Goal: Use online tool/utility: Utilize a website feature to perform a specific function

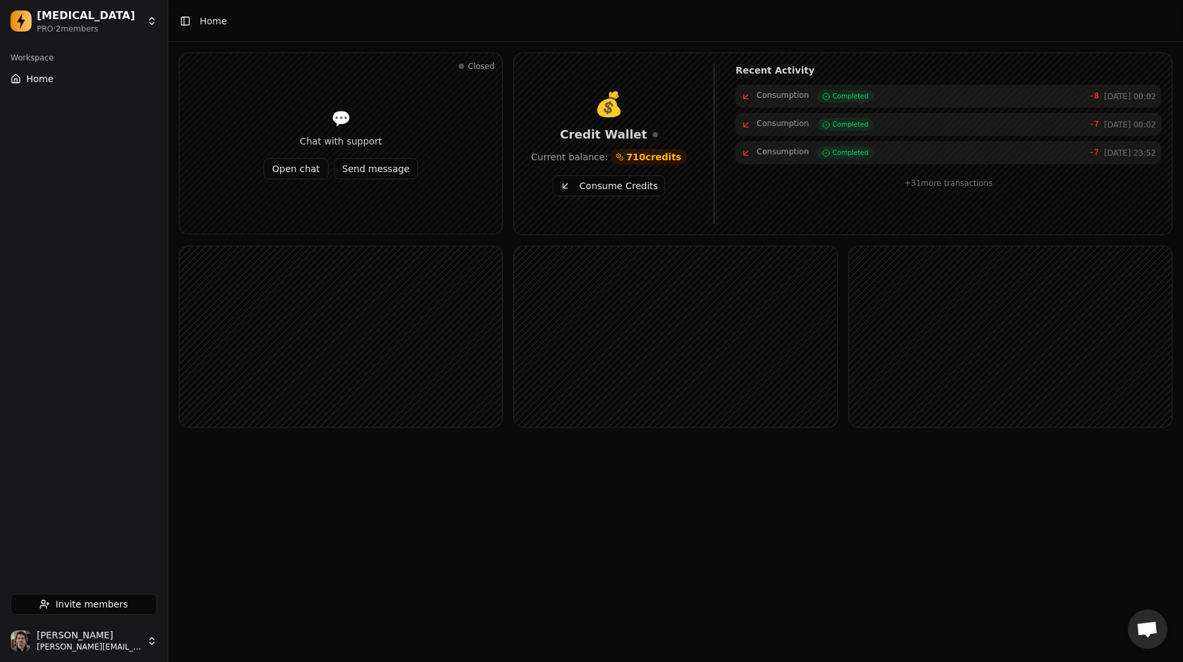
click at [593, 186] on button "Consume Credits" at bounding box center [609, 185] width 112 height 21
click at [623, 186] on button "Consume Credits" at bounding box center [609, 185] width 112 height 21
click at [649, 440] on div "Closed 💬 Chat with support Open chat Send message 💰 Credit Wallet Current balan…" at bounding box center [675, 261] width 1015 height 438
click at [588, 189] on button "Consume Credits" at bounding box center [609, 185] width 112 height 21
click at [633, 189] on button "Consume Credits" at bounding box center [609, 185] width 112 height 21
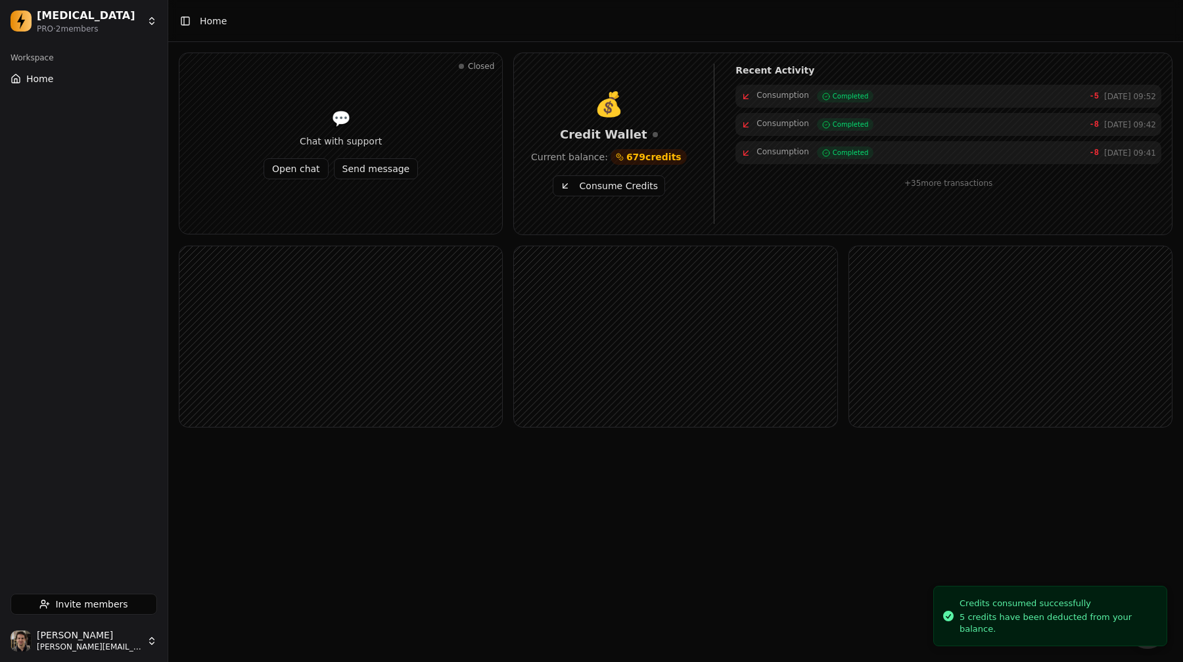
click at [612, 185] on button "Consume Credits" at bounding box center [609, 185] width 112 height 21
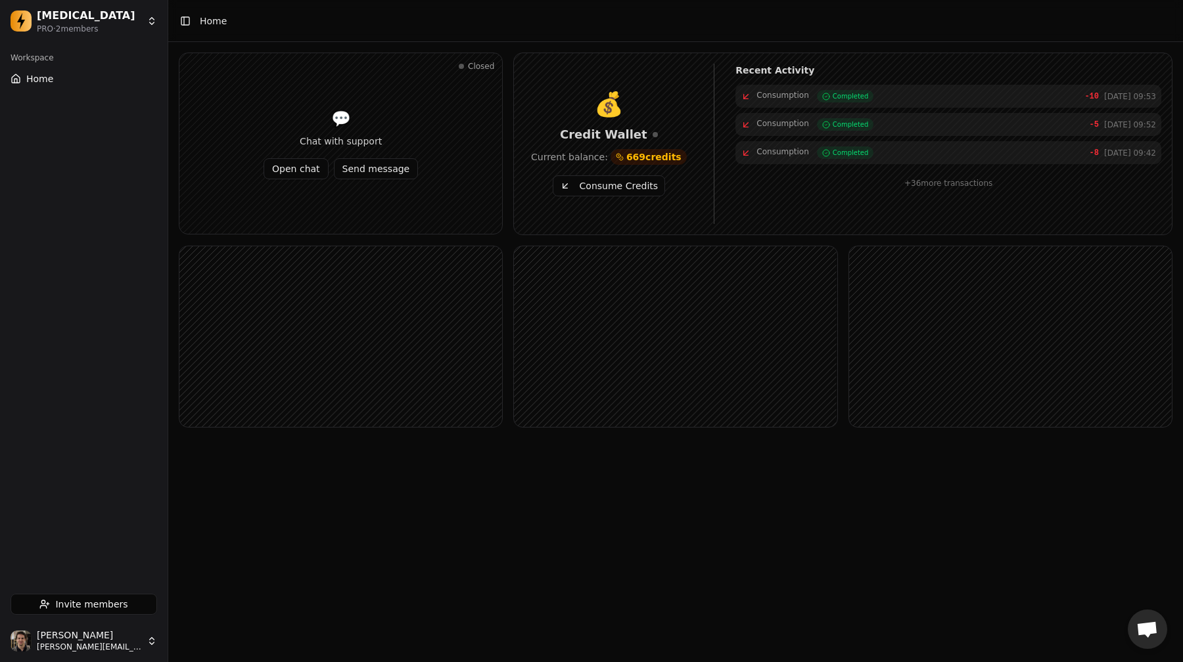
click at [591, 189] on button "Consume Credits" at bounding box center [609, 185] width 112 height 21
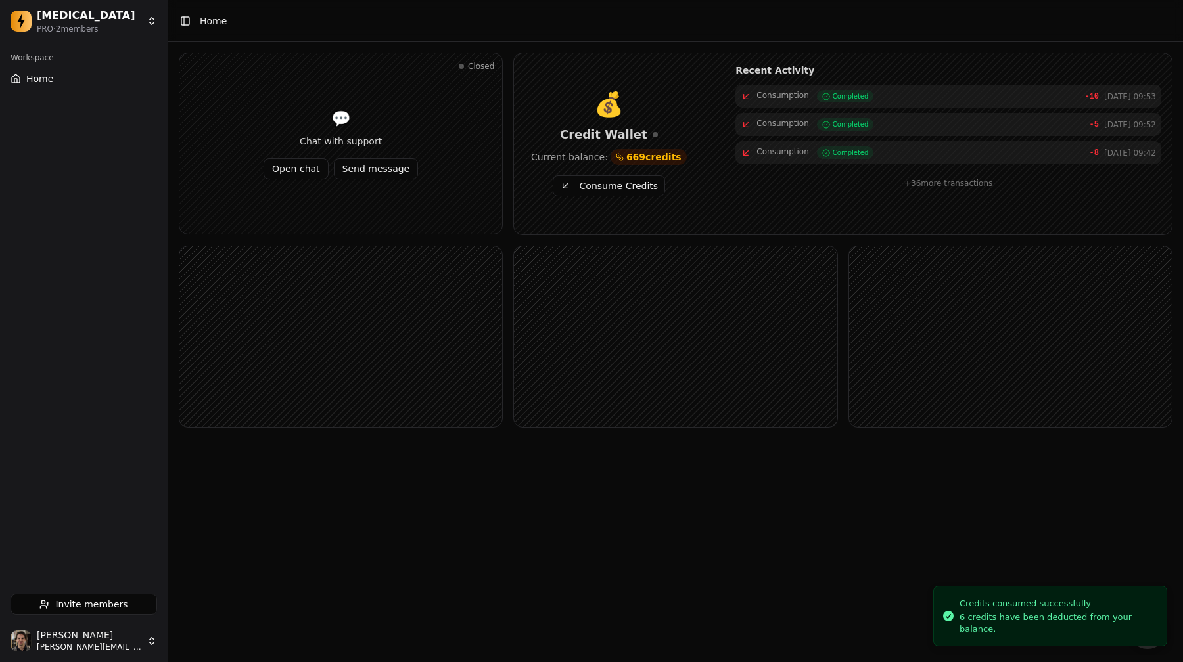
click at [591, 189] on button "Consume Credits" at bounding box center [609, 185] width 112 height 21
click at [614, 189] on button "Consume Credits" at bounding box center [609, 185] width 112 height 21
click at [594, 185] on button "Consume Credits" at bounding box center [609, 185] width 112 height 21
click at [623, 183] on button "Consume Credits" at bounding box center [609, 185] width 112 height 21
click at [624, 185] on button "Consume Credits" at bounding box center [609, 185] width 112 height 21
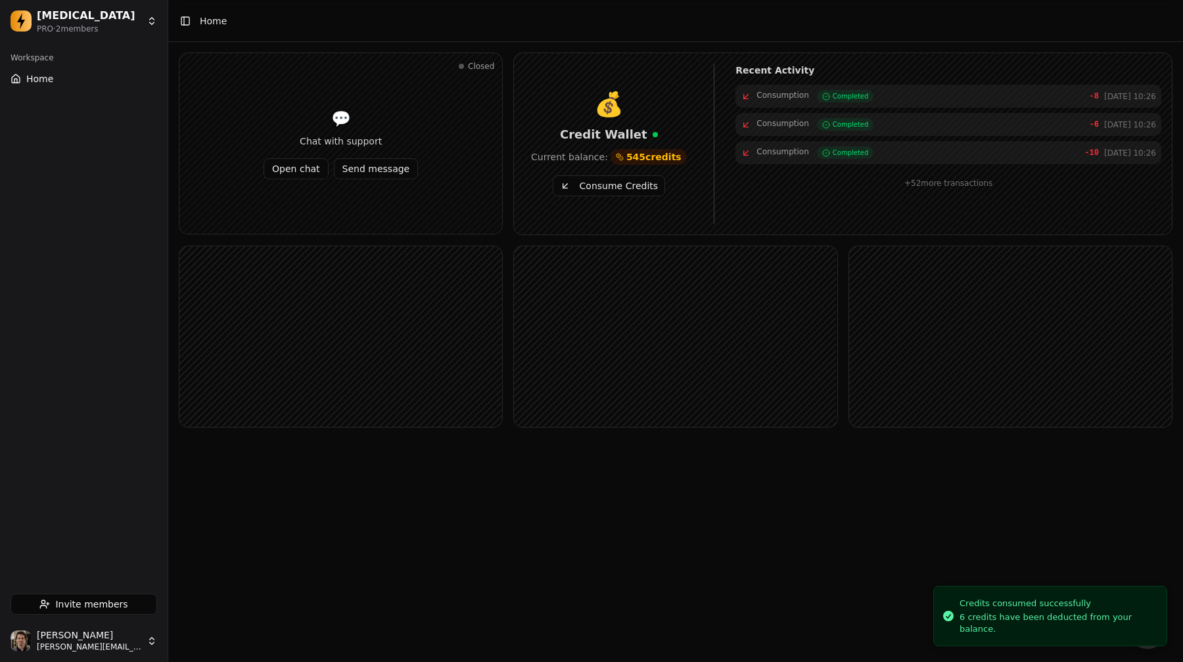
click at [622, 173] on div "💰 Credit Wallet Current balance: 545 credits Consume Credits" at bounding box center [608, 143] width 168 height 105
click at [622, 190] on button "Consume Credits" at bounding box center [609, 185] width 112 height 21
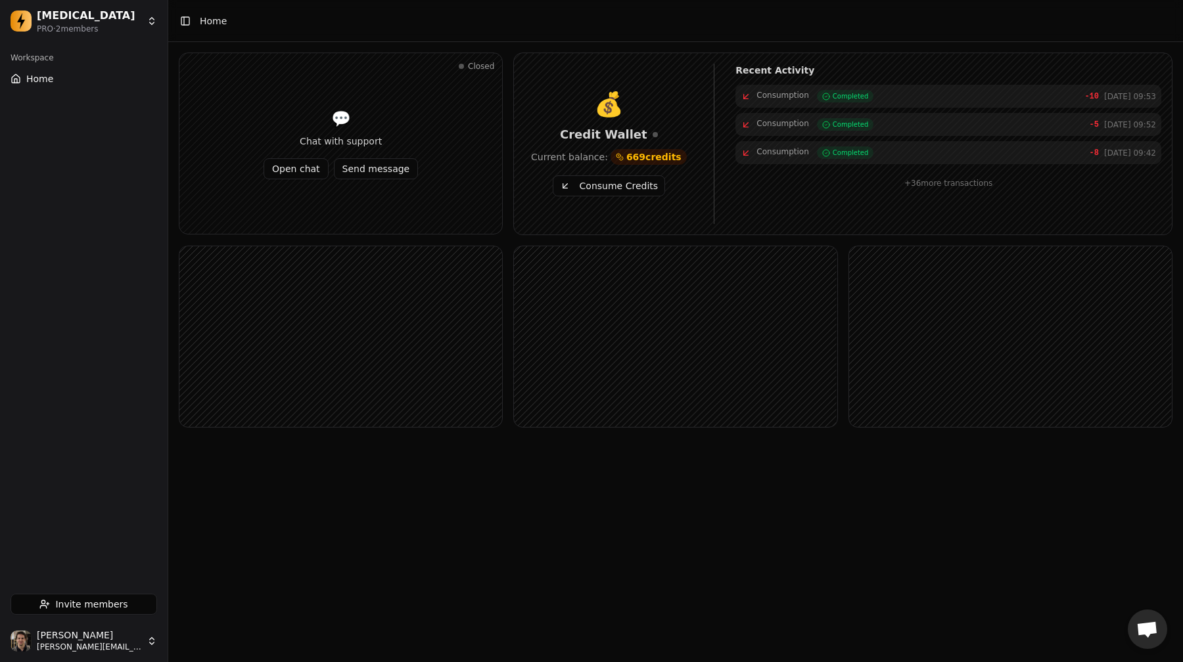
click at [645, 187] on button "Consume Credits" at bounding box center [609, 185] width 112 height 21
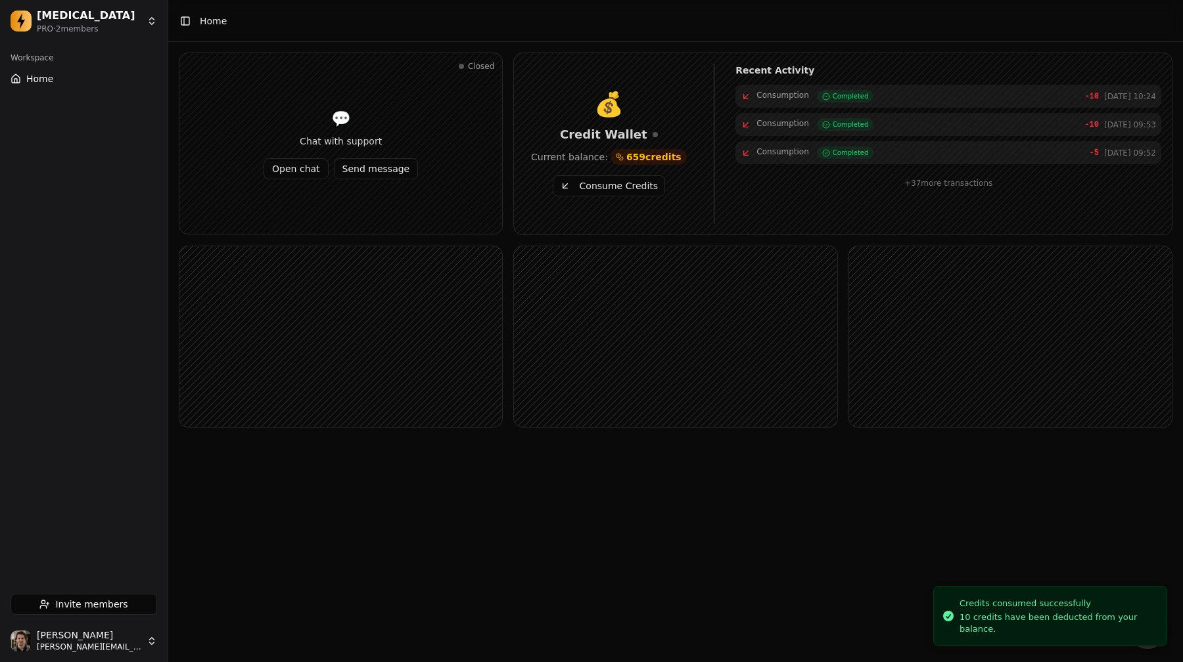
click at [570, 185] on button "Consume Credits" at bounding box center [609, 185] width 112 height 21
click at [600, 181] on button "Consume Credits" at bounding box center [609, 185] width 112 height 21
click at [595, 187] on button "Consume Credits" at bounding box center [609, 185] width 112 height 21
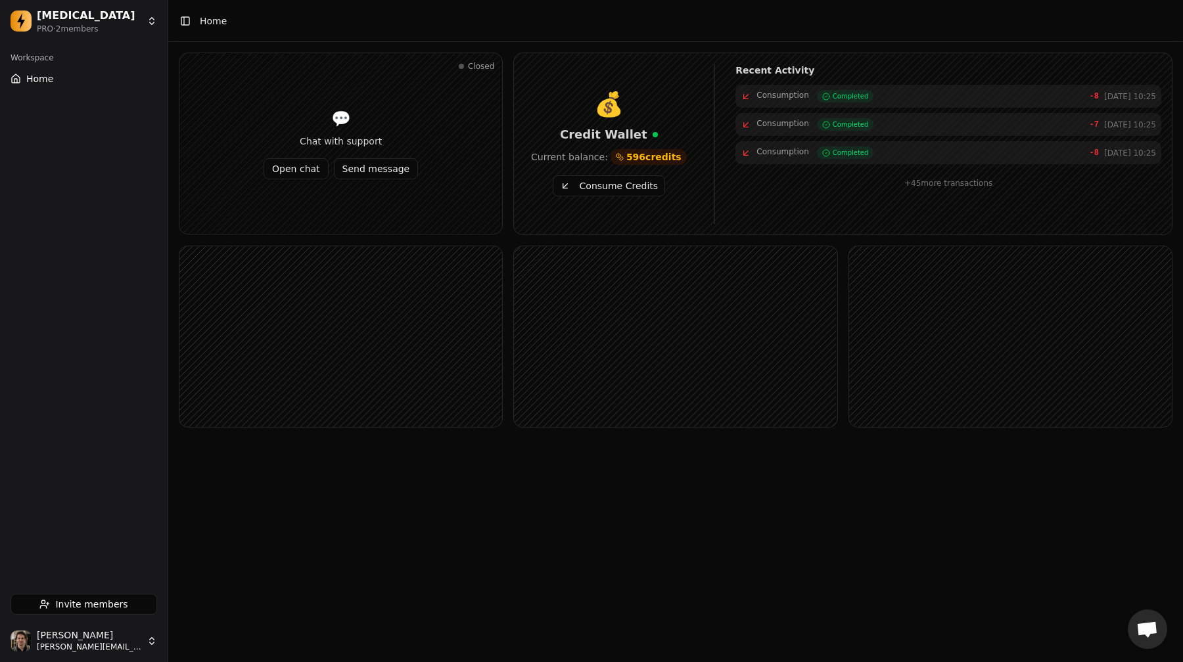
click at [618, 187] on button "Consume Credits" at bounding box center [609, 185] width 112 height 21
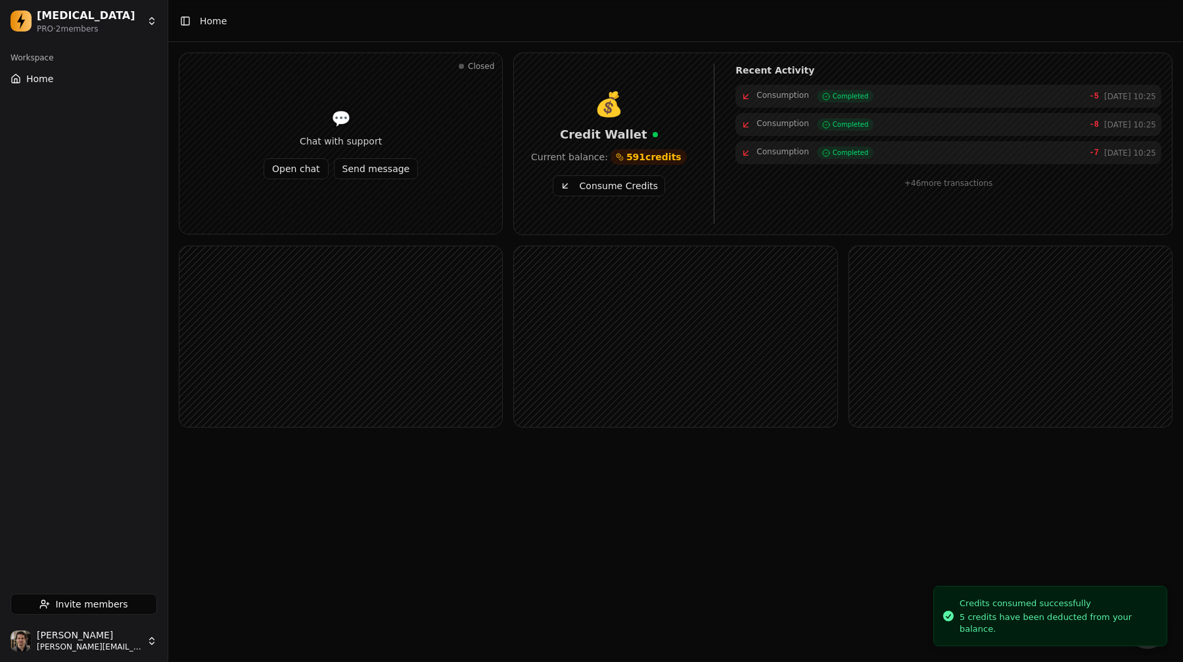
click at [590, 189] on button "Consume Credits" at bounding box center [609, 185] width 112 height 21
click at [586, 185] on button "Consume Credits" at bounding box center [609, 185] width 112 height 21
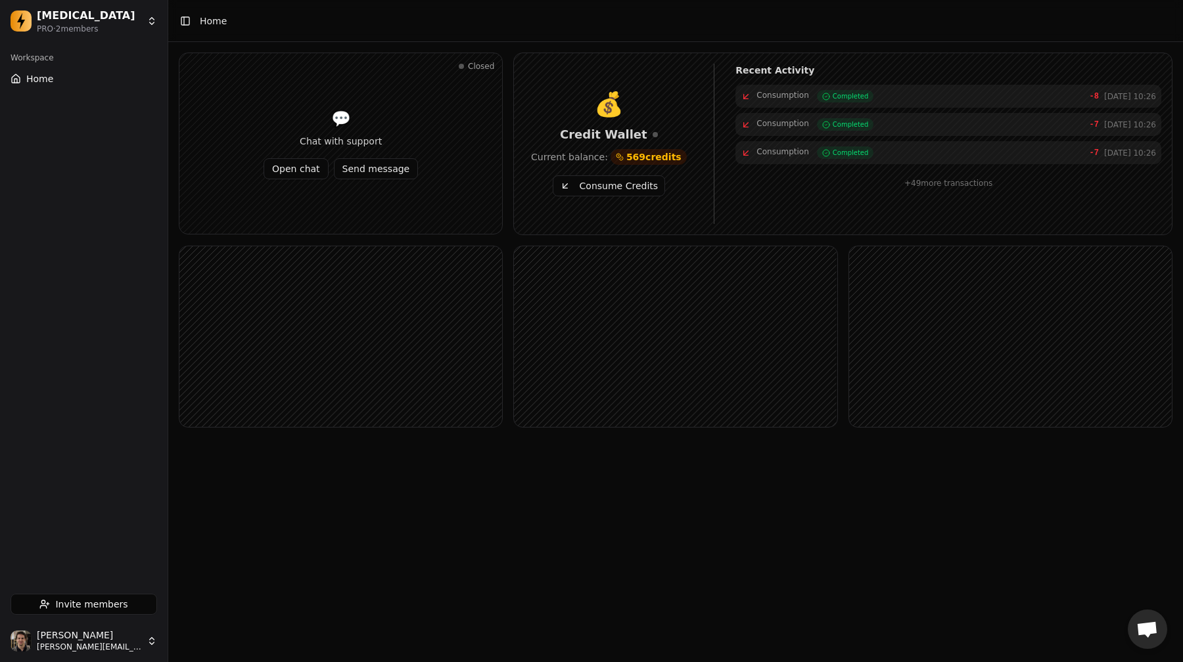
click at [581, 185] on button "Consume Credits" at bounding box center [609, 185] width 112 height 21
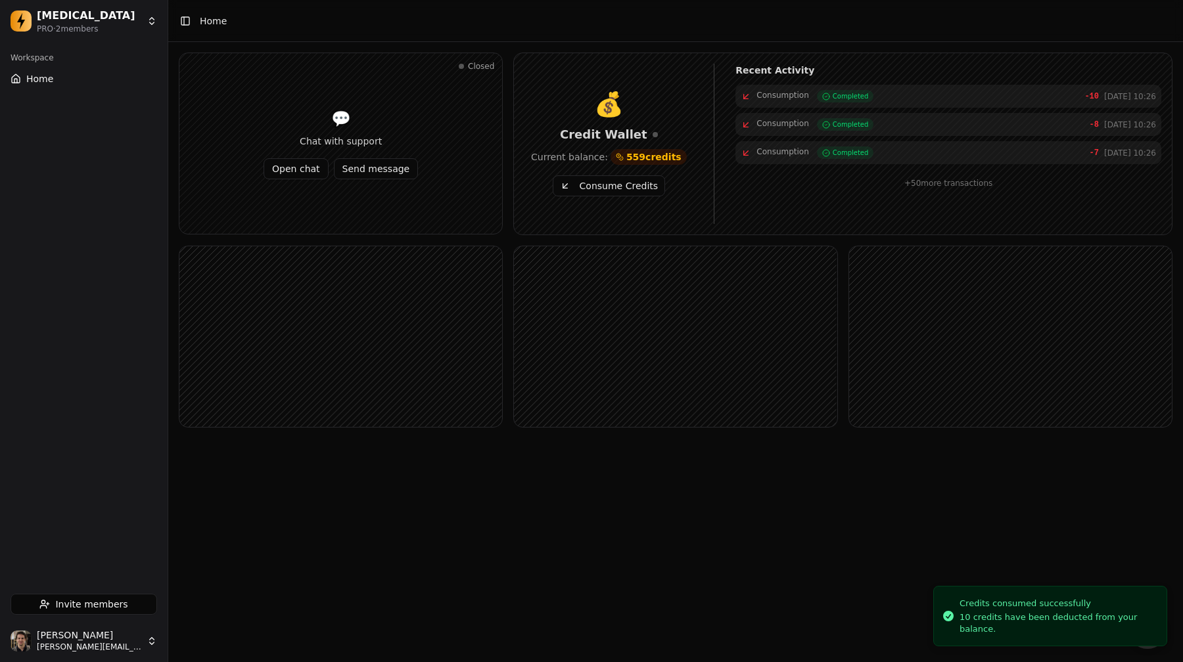
click at [597, 187] on button "Consume Credits" at bounding box center [609, 185] width 112 height 21
click at [588, 188] on button "Consume Credits" at bounding box center [609, 185] width 112 height 21
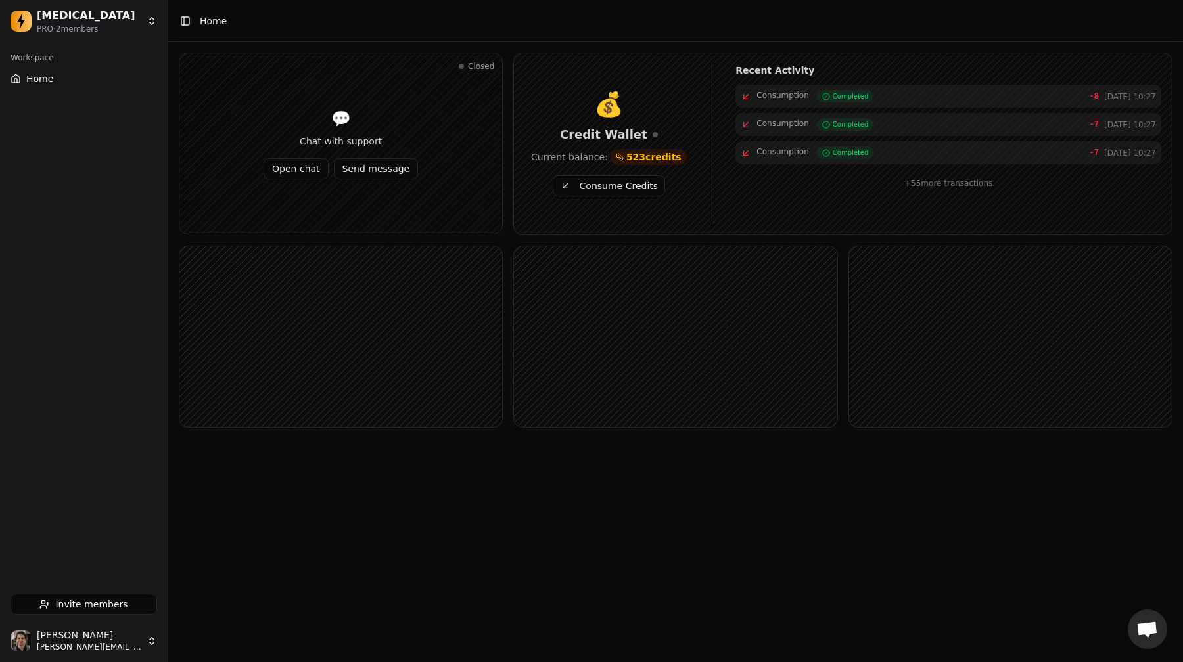
click at [593, 181] on button "Consume Credits" at bounding box center [609, 185] width 112 height 21
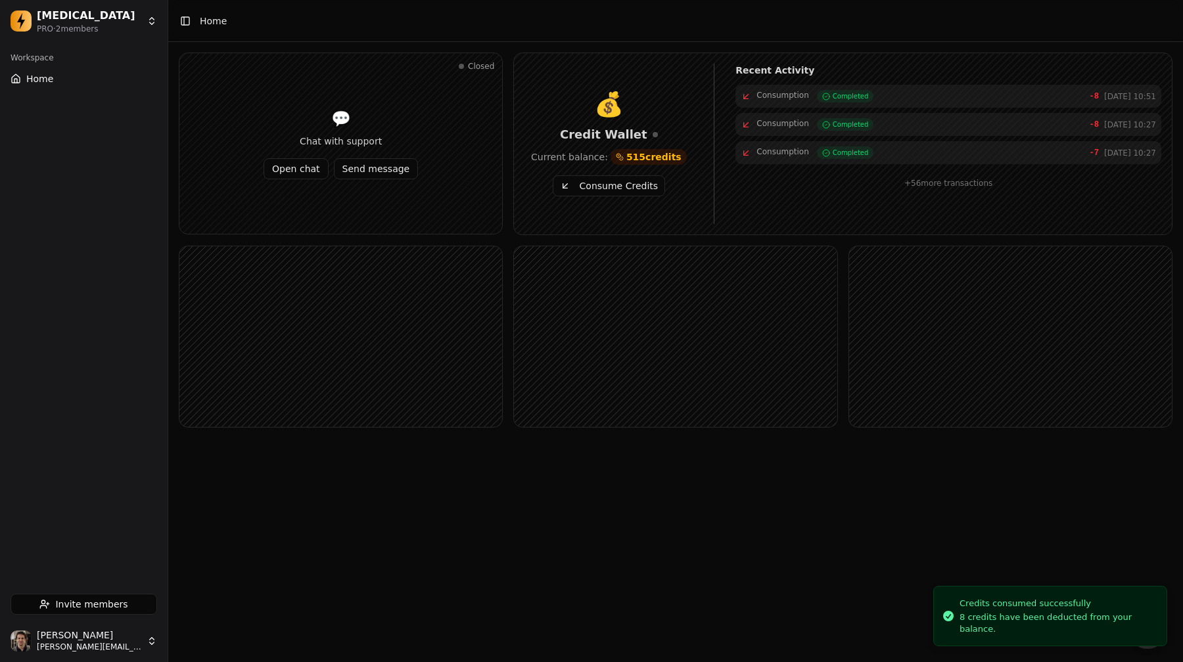
click at [589, 185] on button "Consume Credits" at bounding box center [609, 185] width 112 height 21
click at [581, 177] on button "Consume Credits" at bounding box center [609, 185] width 112 height 21
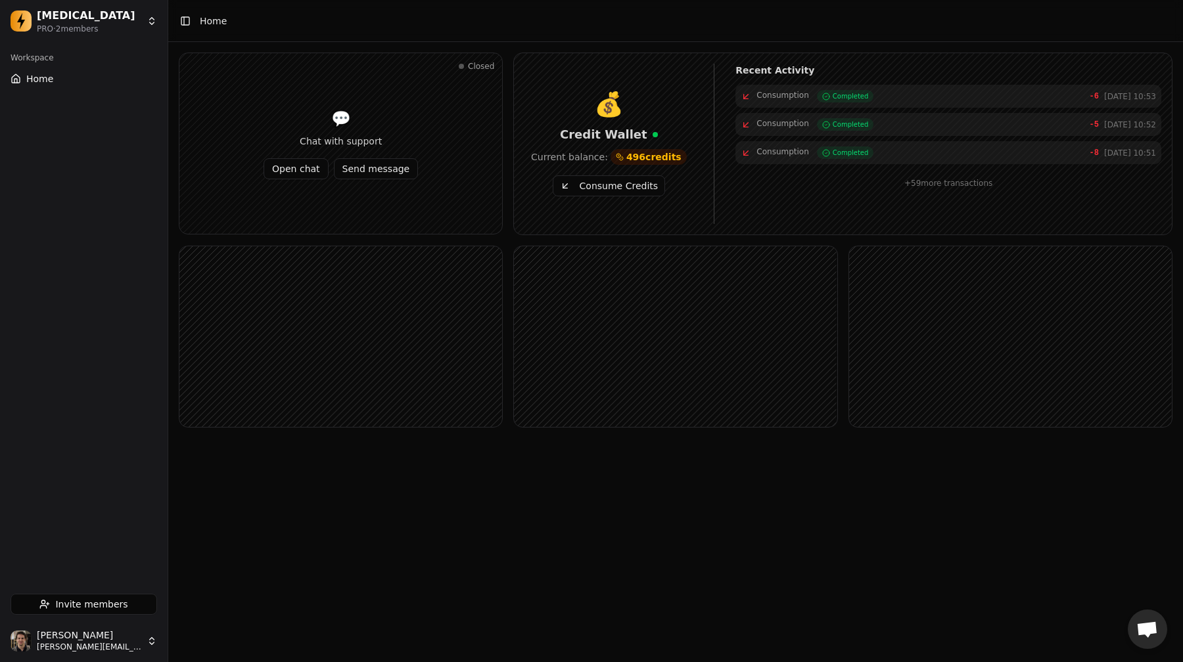
click at [585, 182] on button "Consume Credits" at bounding box center [609, 185] width 112 height 21
click at [581, 189] on button "Consume Credits" at bounding box center [609, 185] width 112 height 21
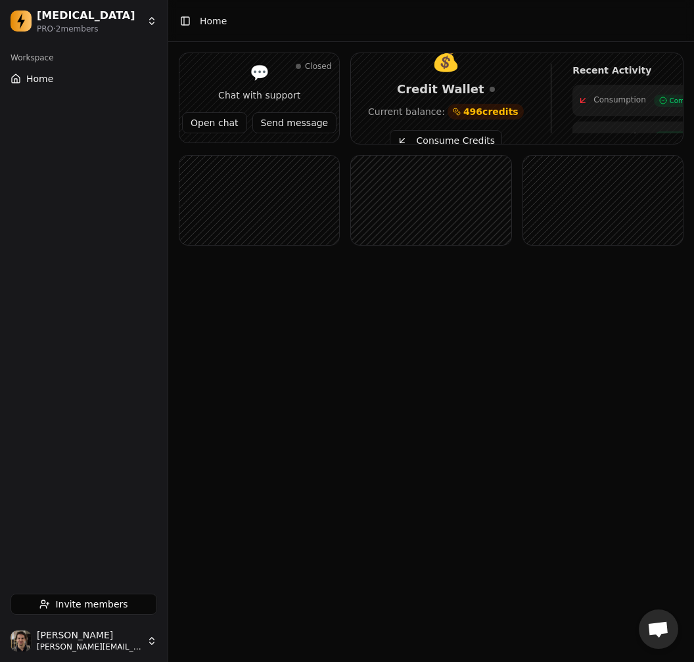
click at [363, 22] on header "Toggle Sidebar Home" at bounding box center [431, 21] width 526 height 42
click at [438, 139] on button "Consume Credits" at bounding box center [446, 140] width 112 height 21
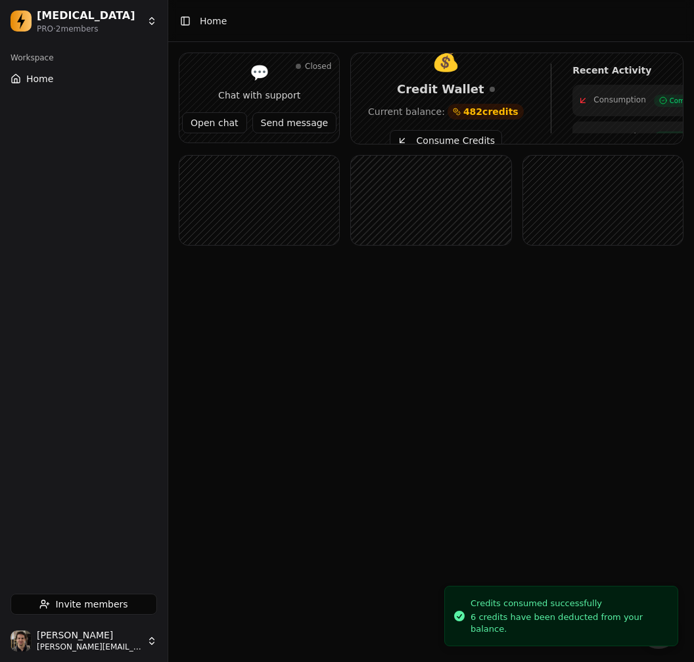
click at [484, 298] on div "Closed 💬 Chat with support Open chat Send message 💰 Credit Wallet Current balan…" at bounding box center [431, 170] width 526 height 256
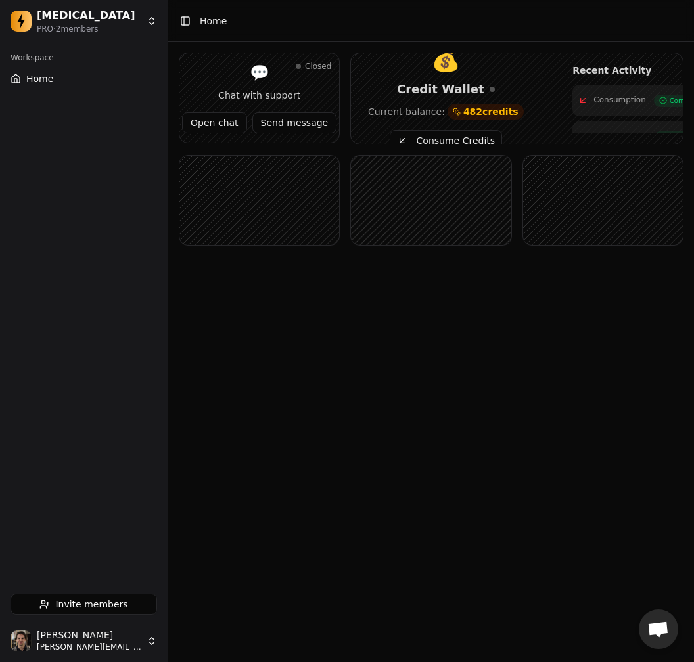
click at [425, 142] on button "Consume Credits" at bounding box center [446, 140] width 112 height 21
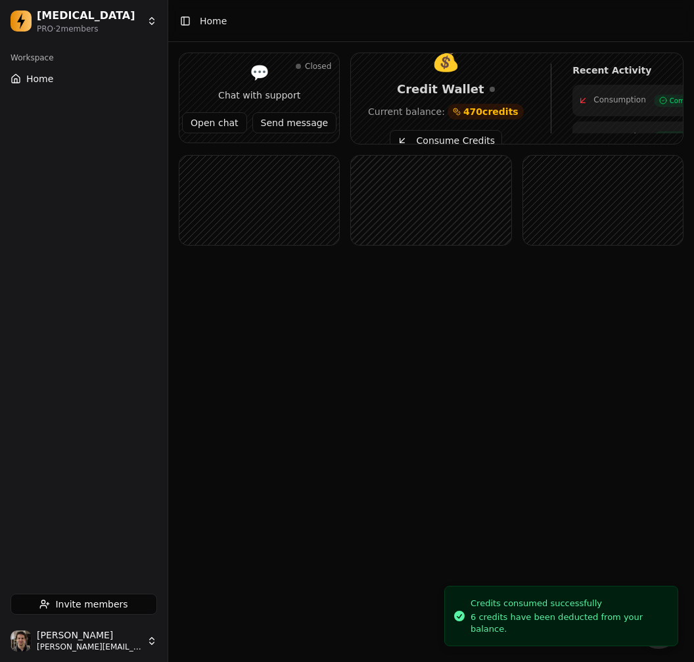
click at [451, 138] on button "Consume Credits" at bounding box center [446, 140] width 112 height 21
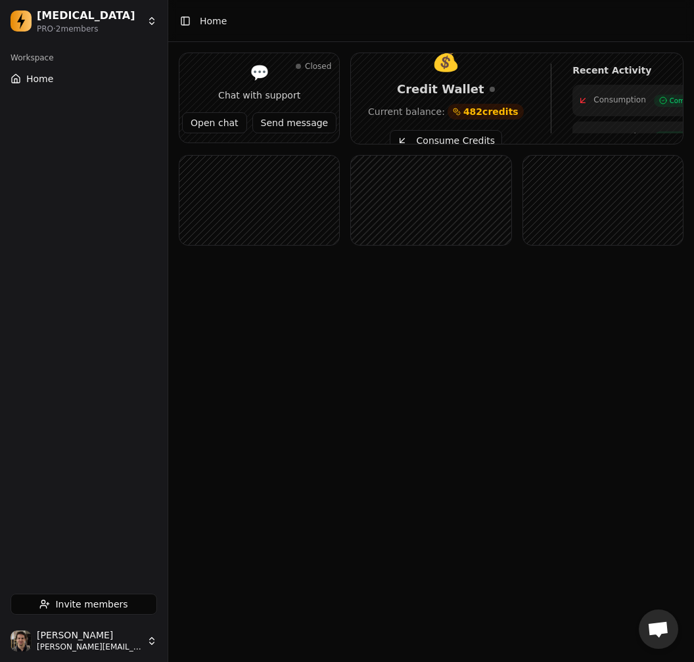
click at [455, 132] on button "Consume Credits" at bounding box center [446, 140] width 112 height 21
click at [446, 136] on button "Consume Credits" at bounding box center [446, 140] width 112 height 21
click at [612, 401] on main "Toggle Sidebar Home Closed 💬 Chat with support Open chat Send message 💰 Credit …" at bounding box center [431, 331] width 526 height 662
click at [409, 398] on main "Toggle Sidebar Home Closed 💬 Chat with support Open chat Send message 💰 Credit …" at bounding box center [431, 331] width 526 height 662
